Goal: Find contact information: Find contact information

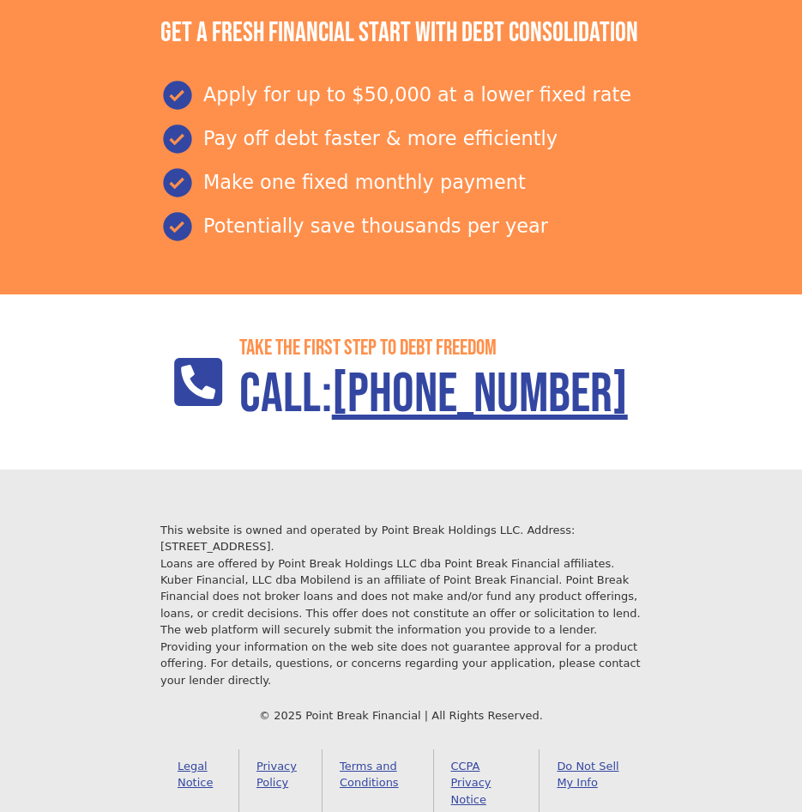
scroll to position [1833, 0]
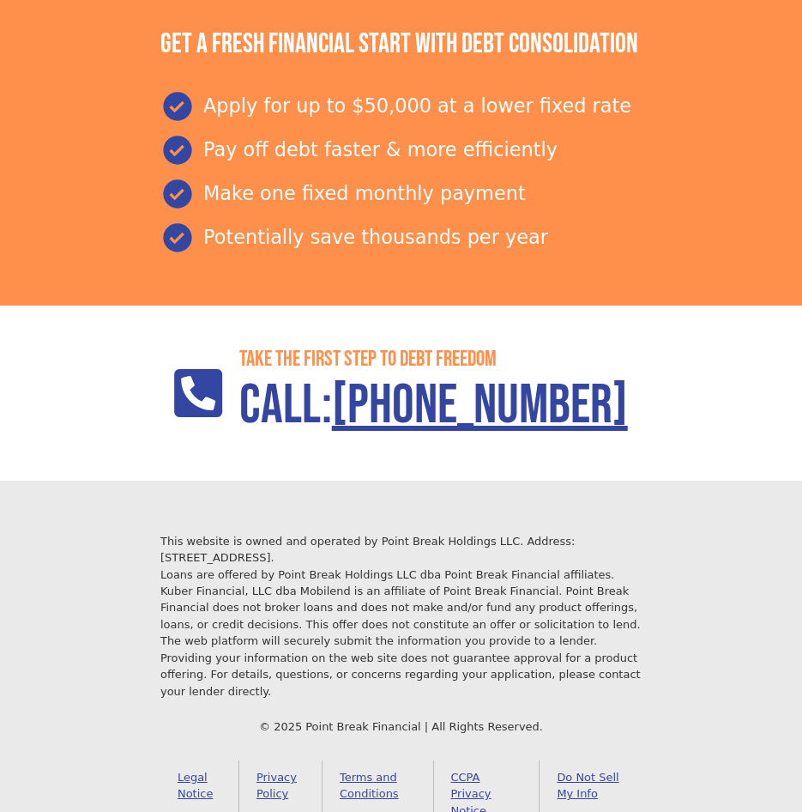
scroll to position [1833, 0]
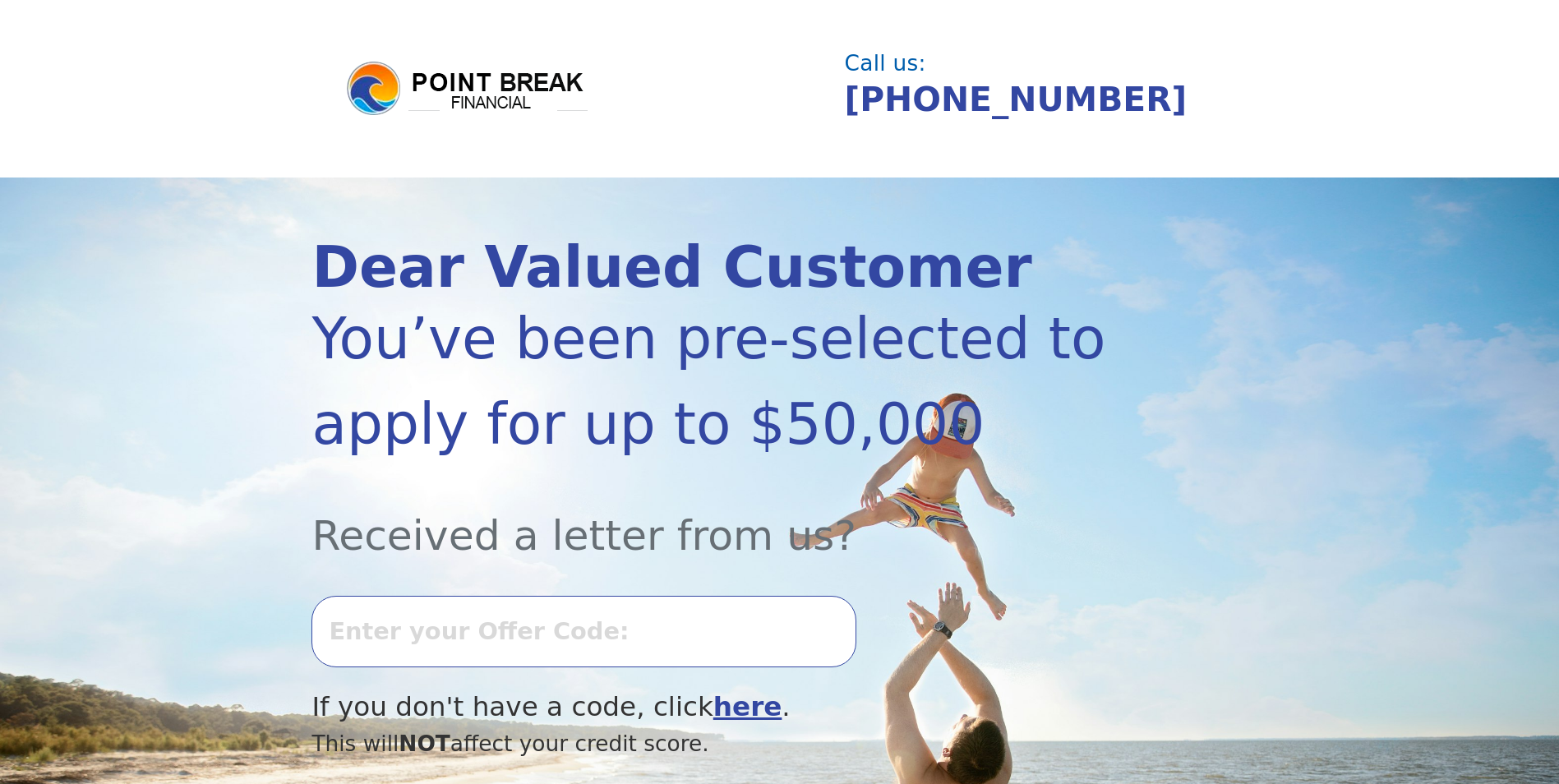
click at [502, 105] on img at bounding box center [467, 89] width 246 height 59
click at [396, 90] on img at bounding box center [467, 89] width 246 height 59
click at [554, 56] on header "Call us: [PHONE_NUMBER]" at bounding box center [780, 88] width 1559 height 177
